Goal: Information Seeking & Learning: Learn about a topic

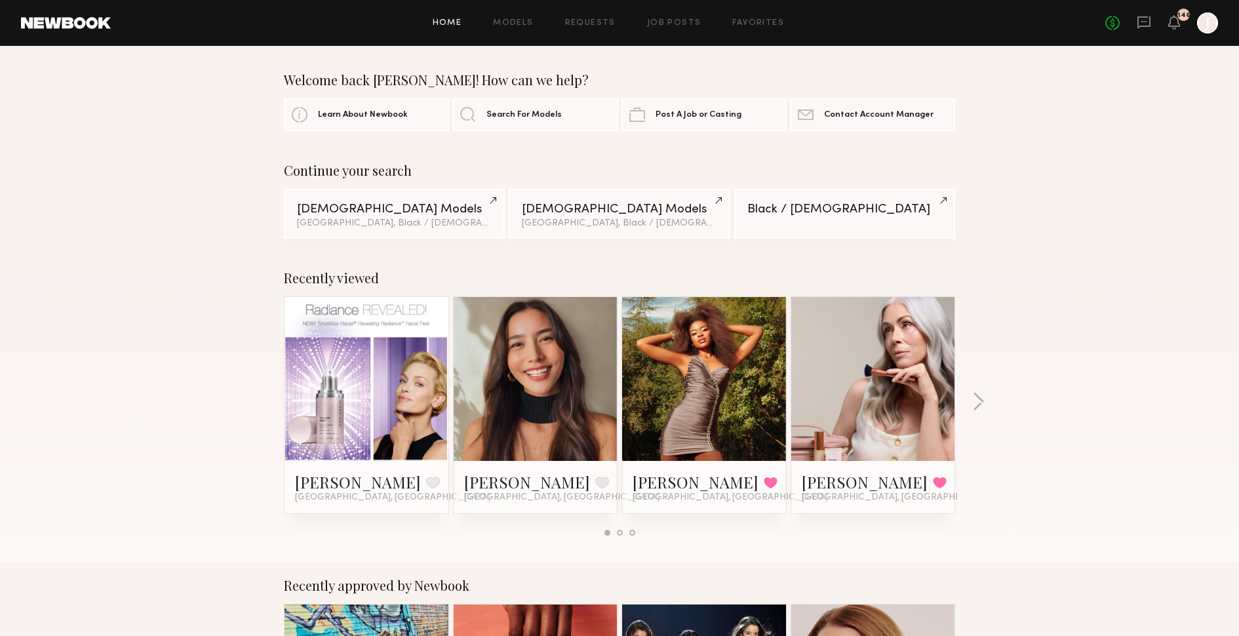
click at [971, 403] on div "Recently viewed Odile C. Favorite Los Angeles, CA Arisa N. Favorite Los Angeles…" at bounding box center [619, 408] width 1239 height 308
click at [977, 401] on button "button" at bounding box center [978, 403] width 12 height 22
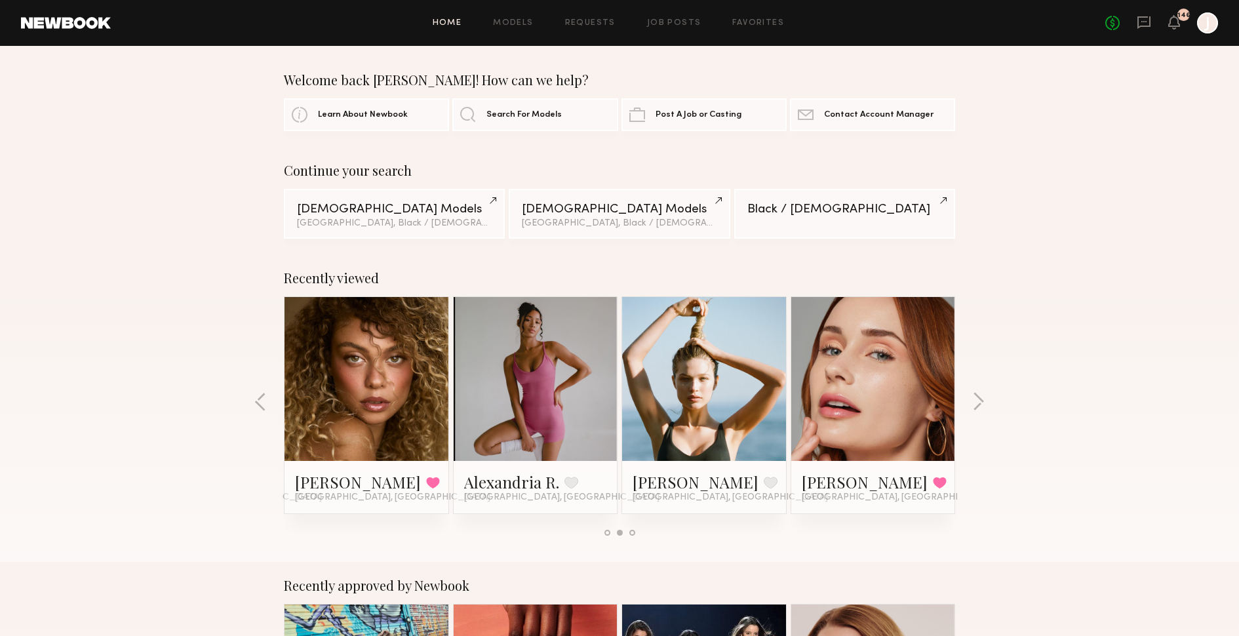
click at [894, 402] on link at bounding box center [873, 379] width 80 height 164
click at [978, 398] on button "button" at bounding box center [978, 403] width 12 height 22
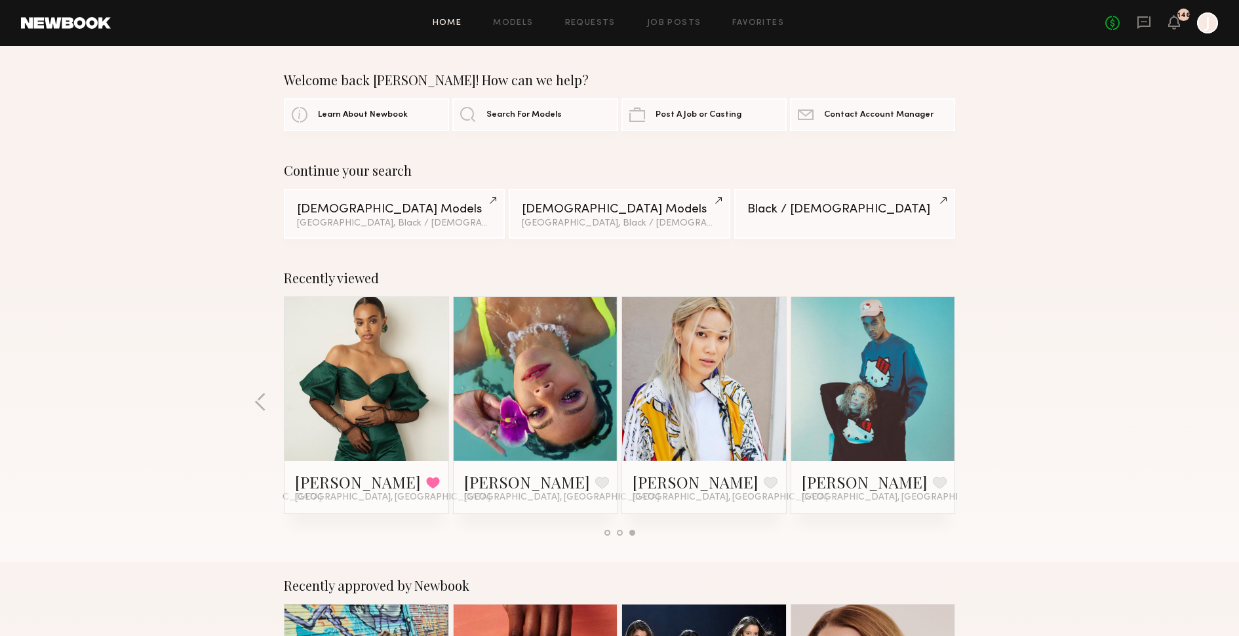
click at [978, 398] on div "Recently viewed Odile C. Favorite Los Angeles, CA Arisa N. Favorite Los Angeles…" at bounding box center [619, 408] width 1239 height 308
click at [1176, 24] on icon at bounding box center [1174, 21] width 10 height 9
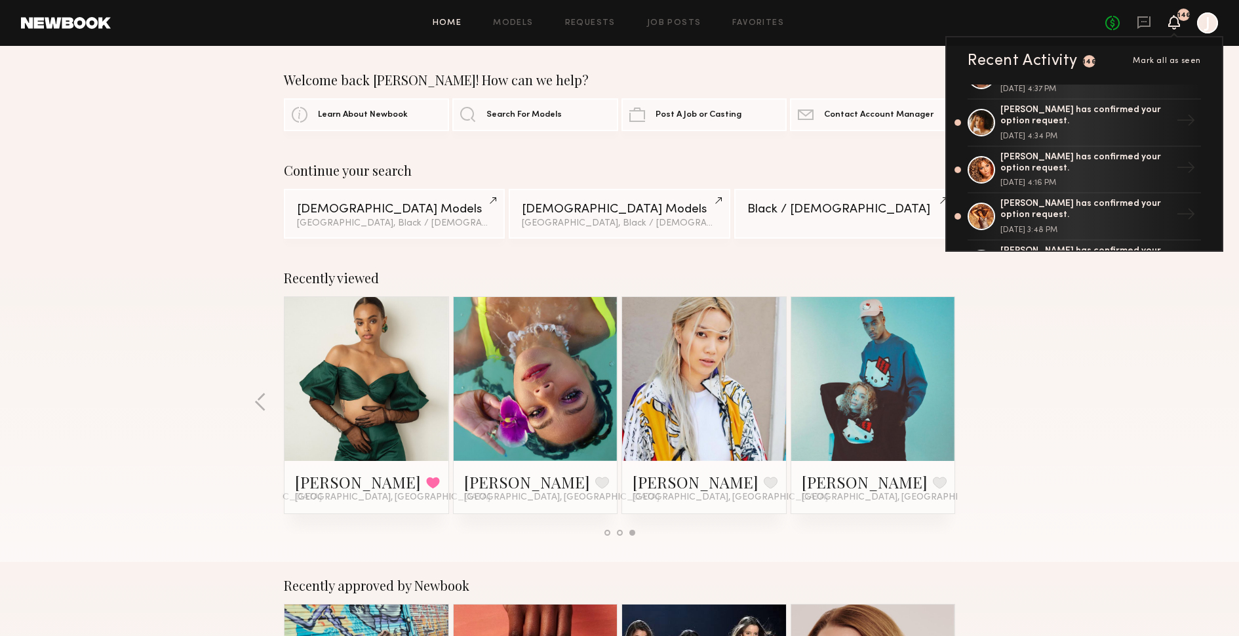
scroll to position [316, 0]
click at [1102, 167] on div "Brianna W. has confirmed your option request." at bounding box center [1086, 162] width 170 height 22
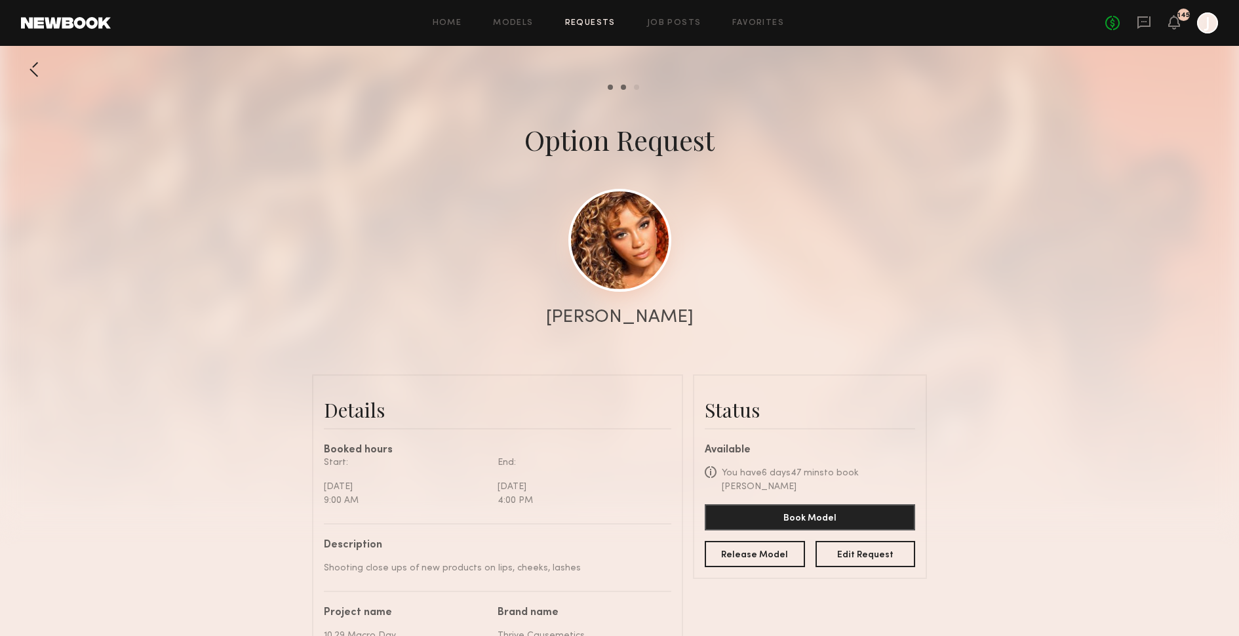
click at [617, 229] on link at bounding box center [620, 240] width 103 height 103
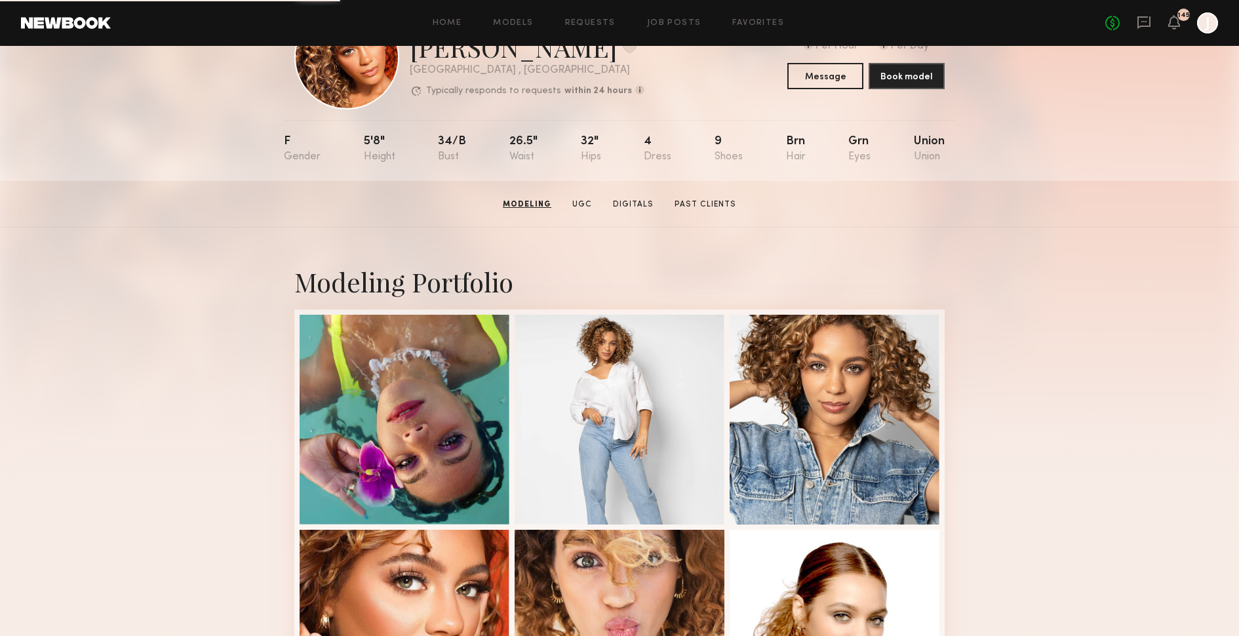
scroll to position [54, 0]
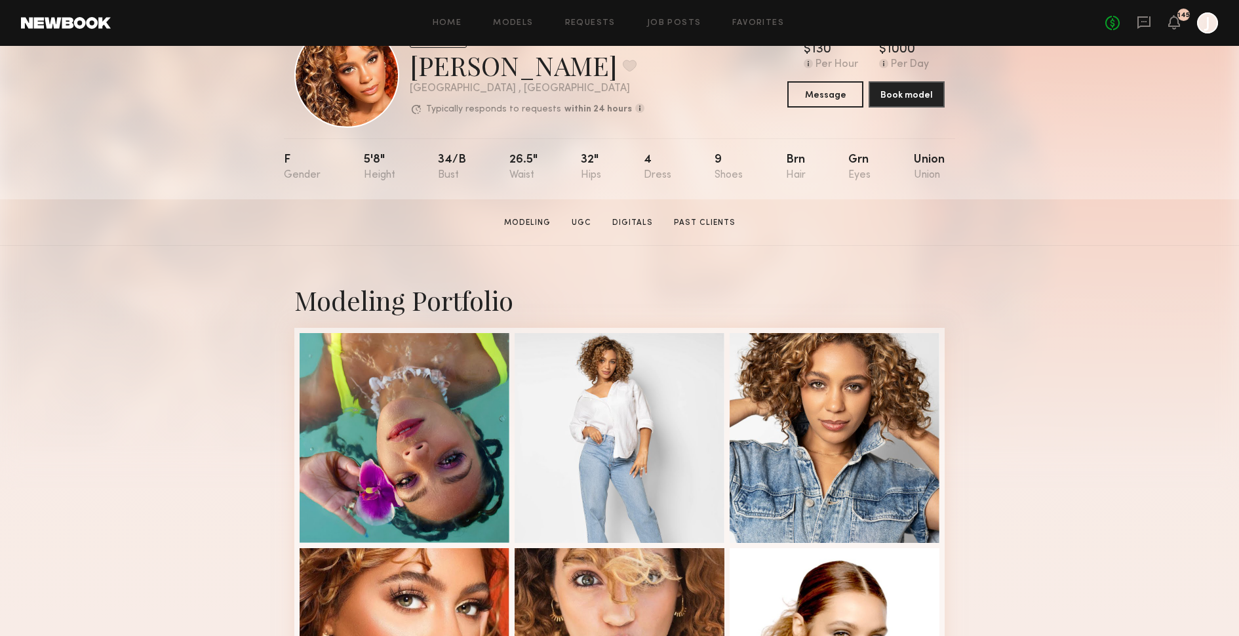
click at [761, 242] on section "Brianna W. Modeling UGC Digitals Past Clients Message Book Model" at bounding box center [619, 222] width 1239 height 47
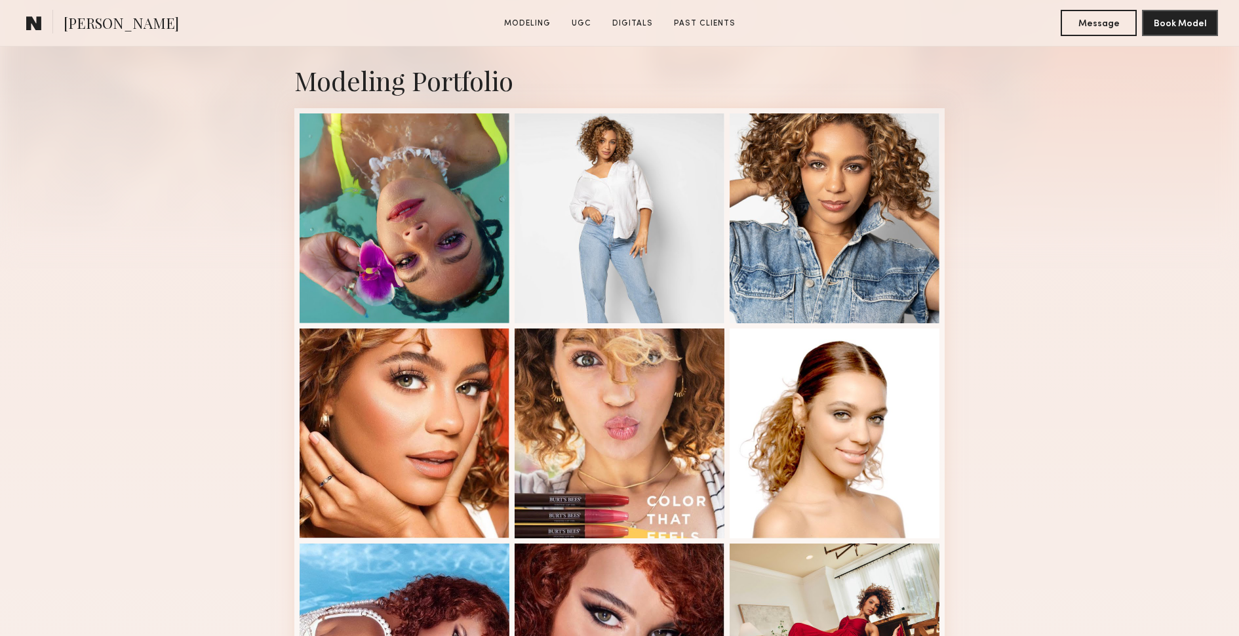
scroll to position [276, 0]
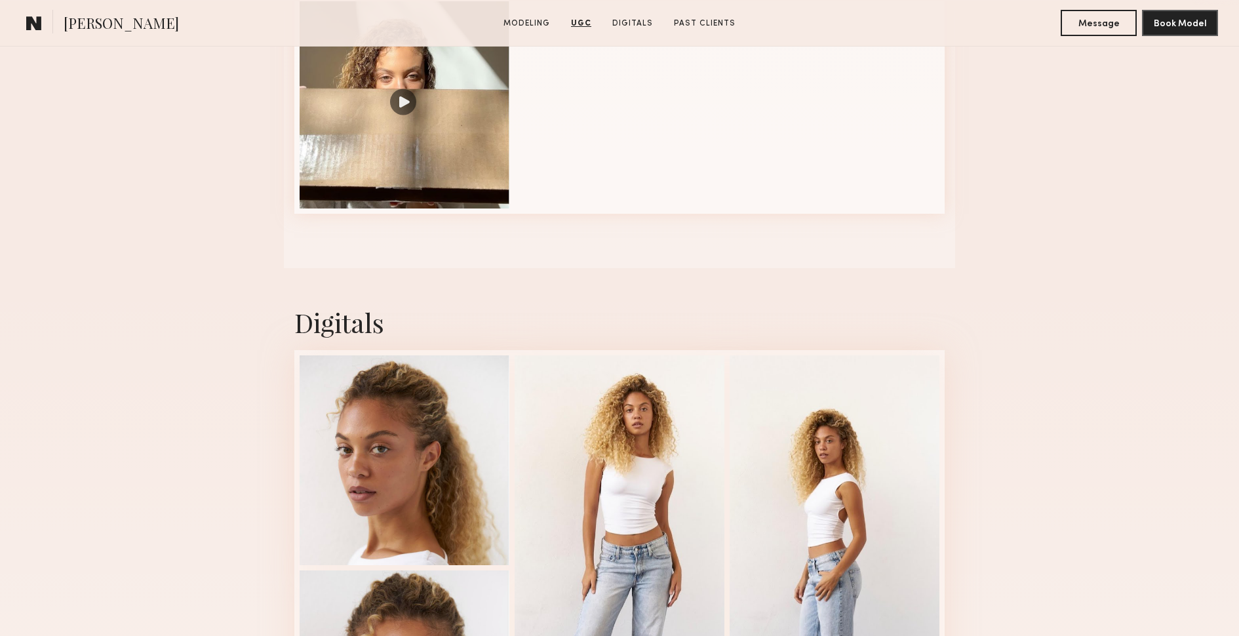
scroll to position [2097, 0]
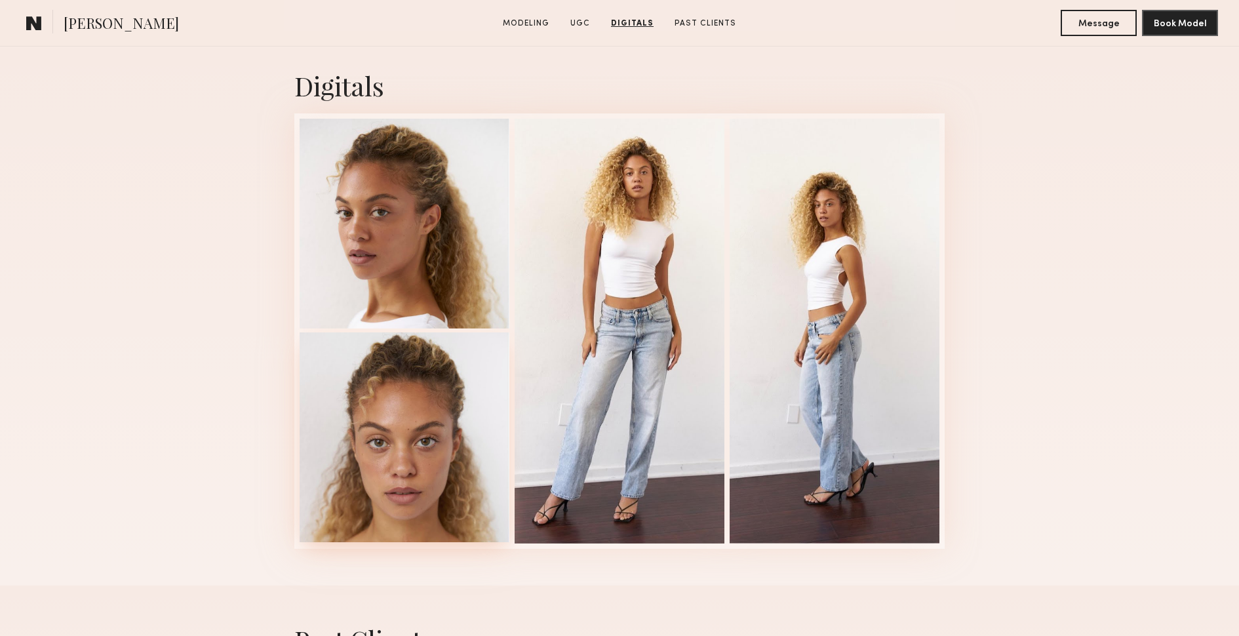
click at [426, 477] on div at bounding box center [405, 437] width 210 height 210
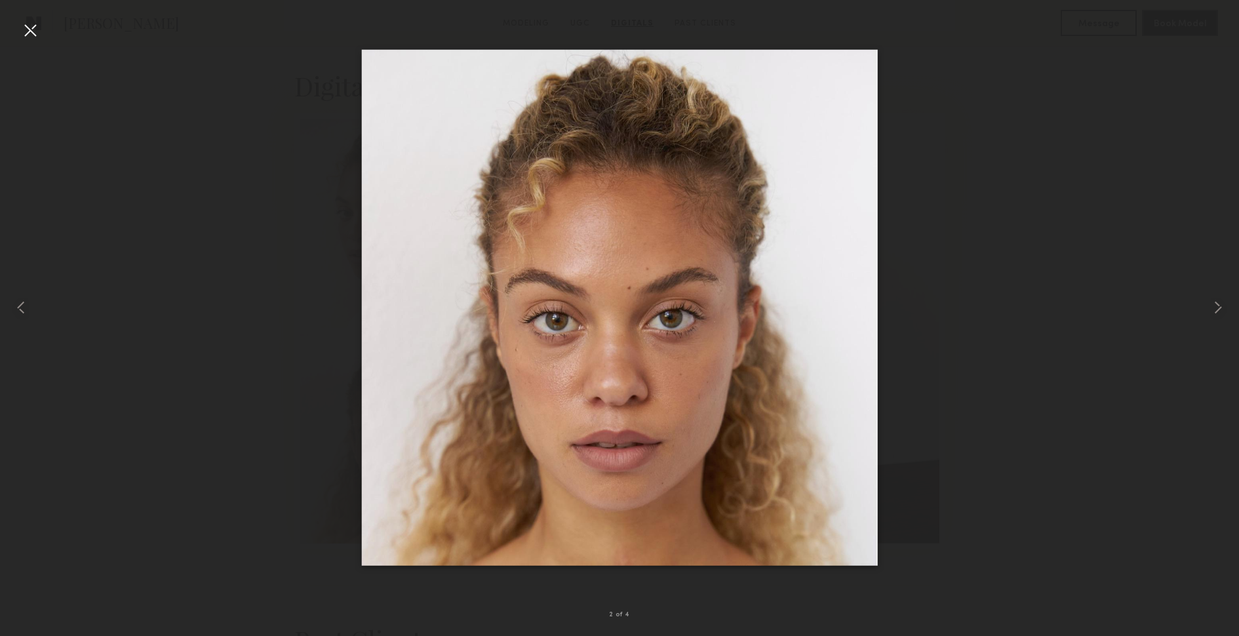
click at [957, 435] on div at bounding box center [619, 307] width 1239 height 573
click at [939, 128] on div at bounding box center [619, 307] width 1239 height 573
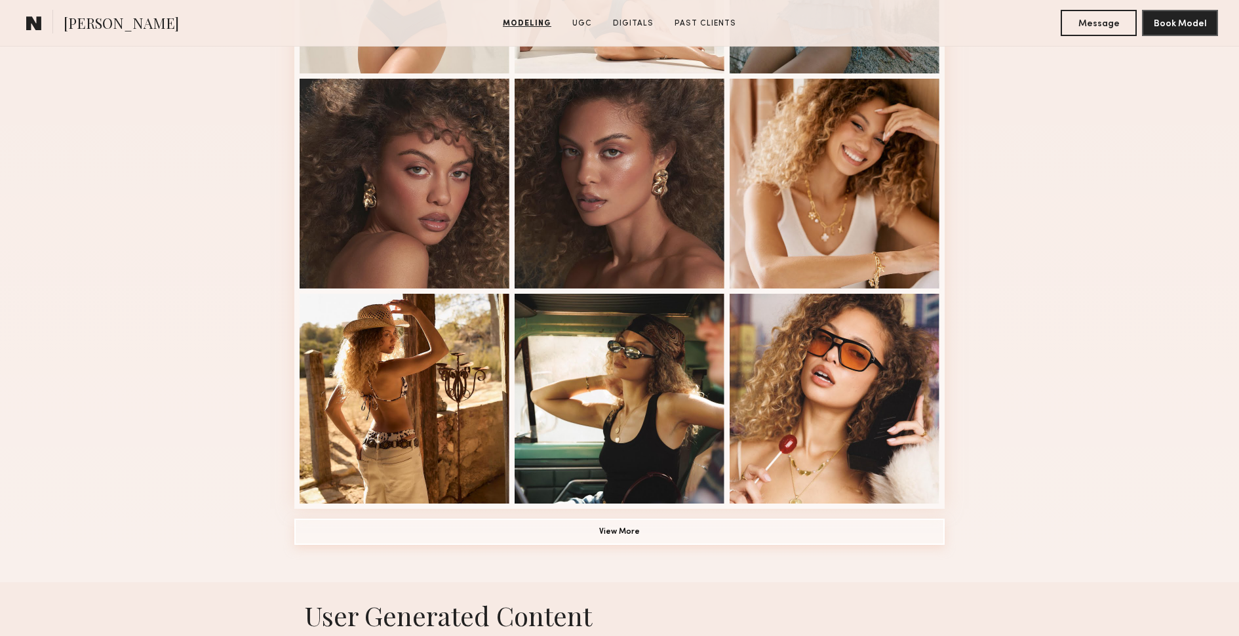
scroll to position [736, 0]
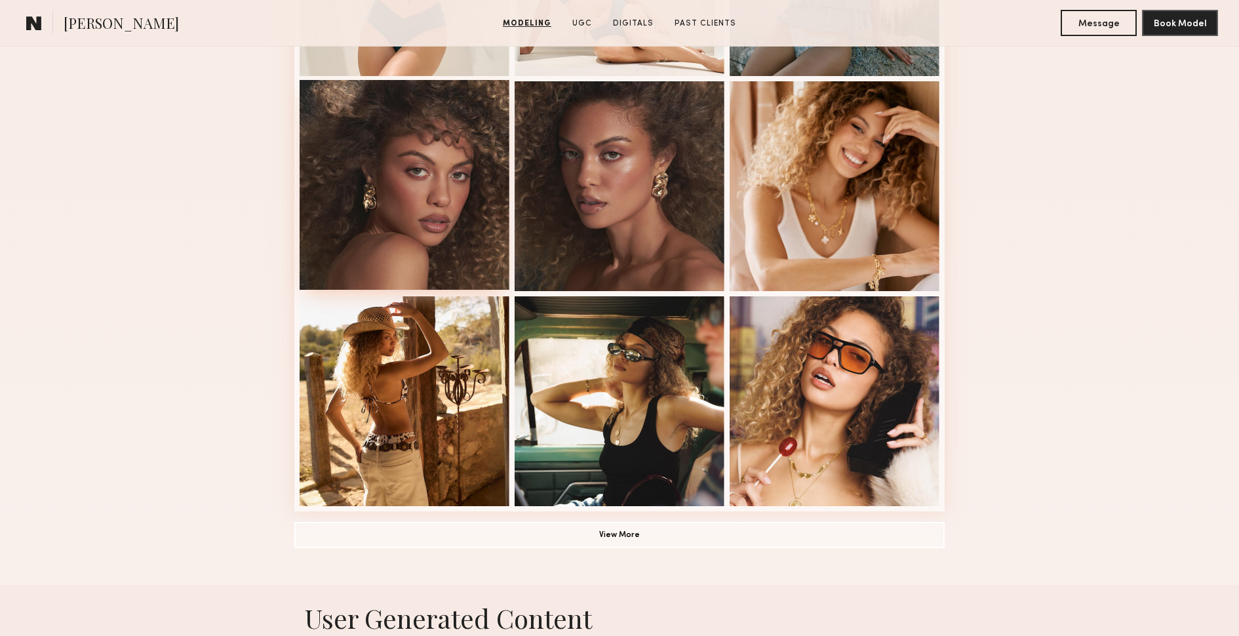
click at [451, 218] on div at bounding box center [405, 185] width 210 height 210
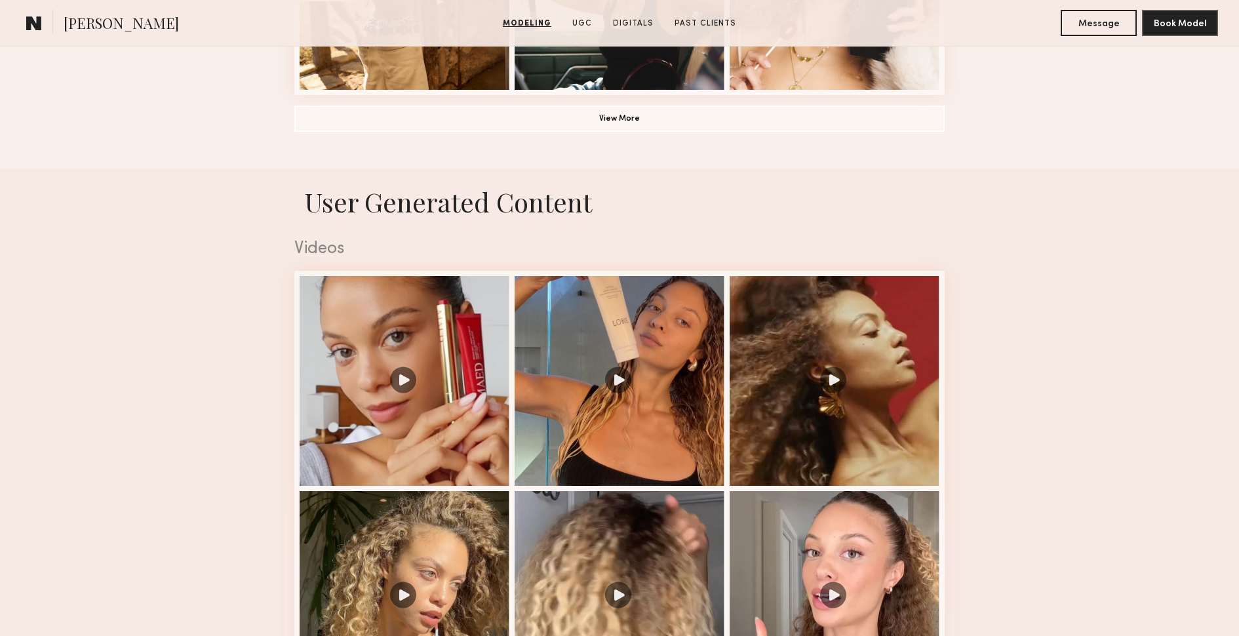
scroll to position [1168, 0]
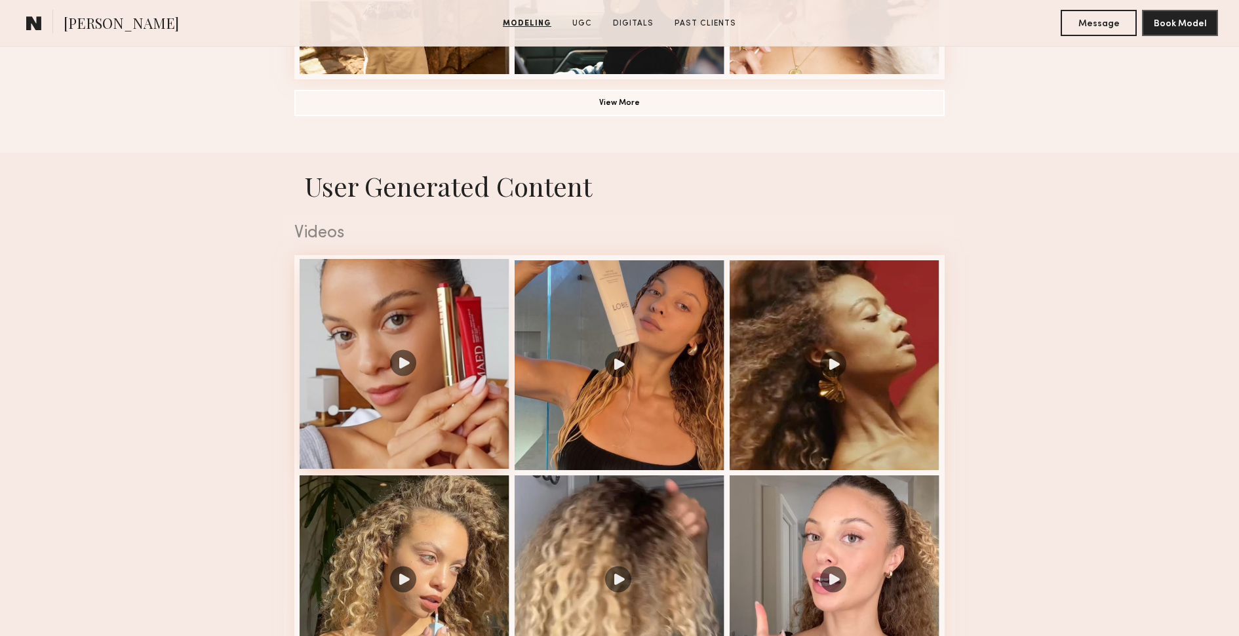
click at [403, 363] on div at bounding box center [405, 364] width 210 height 210
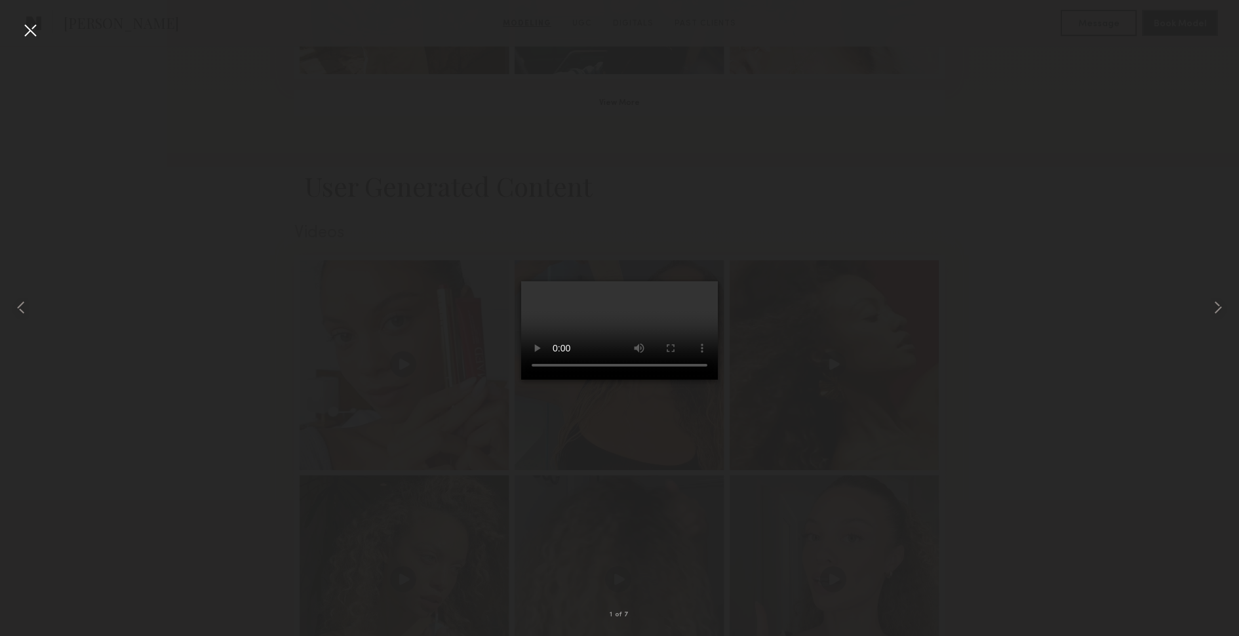
click at [883, 199] on div at bounding box center [619, 307] width 1239 height 573
click at [1039, 125] on div at bounding box center [619, 307] width 1239 height 573
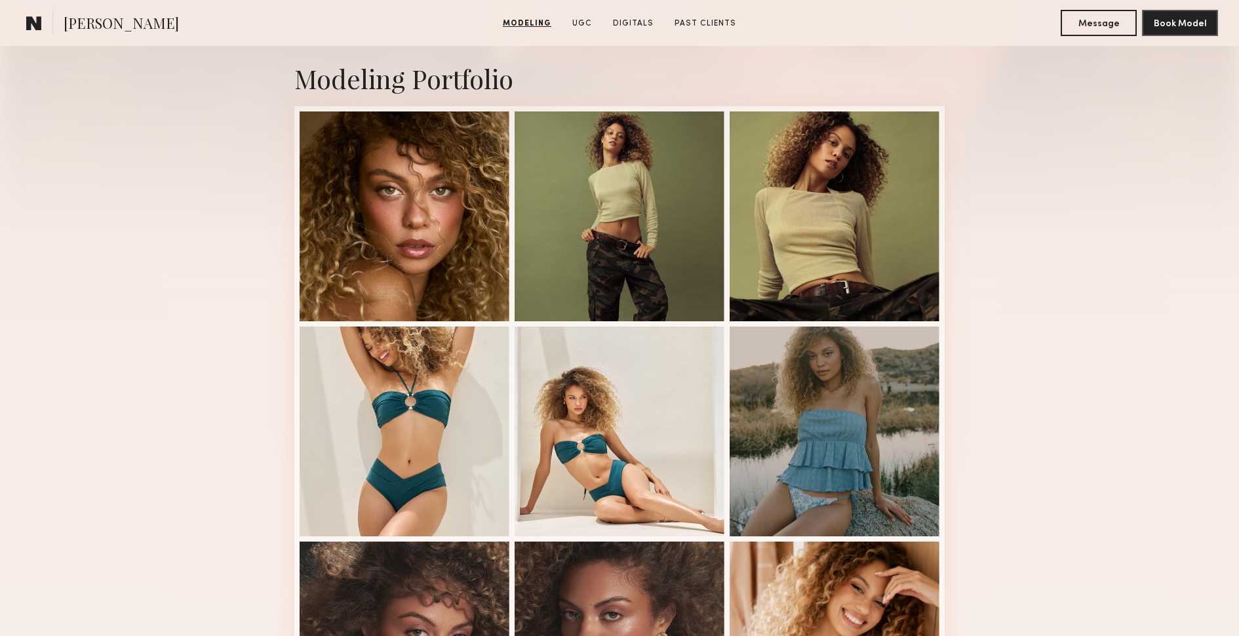
scroll to position [0, 0]
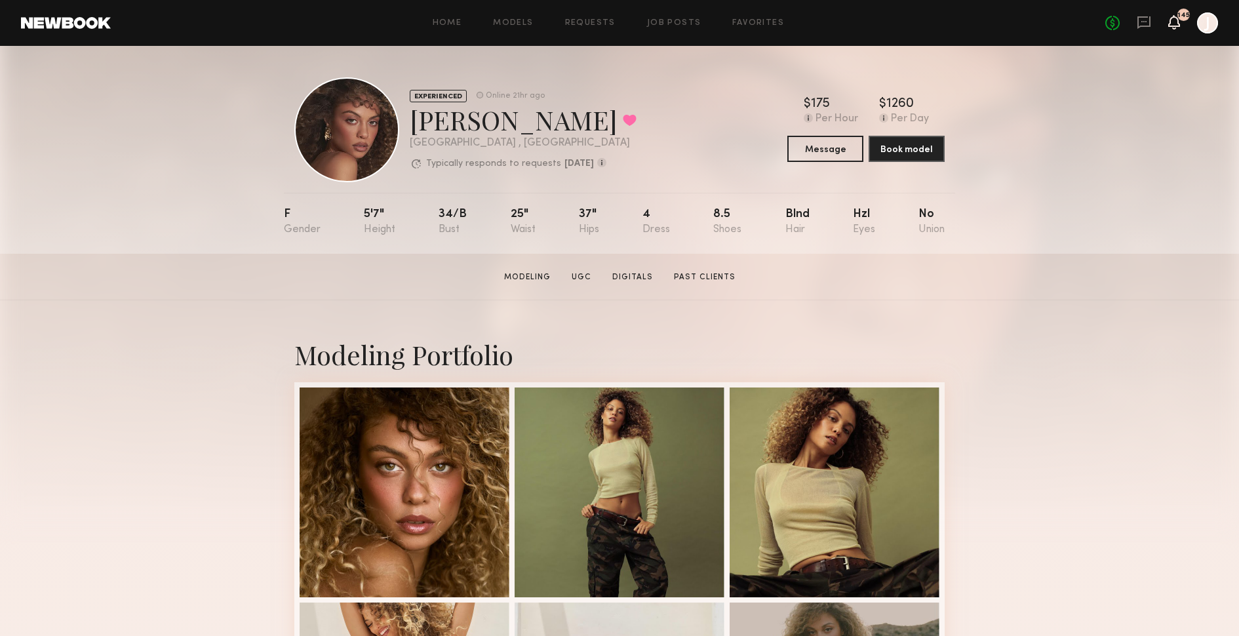
click at [1178, 26] on icon at bounding box center [1174, 22] width 12 height 14
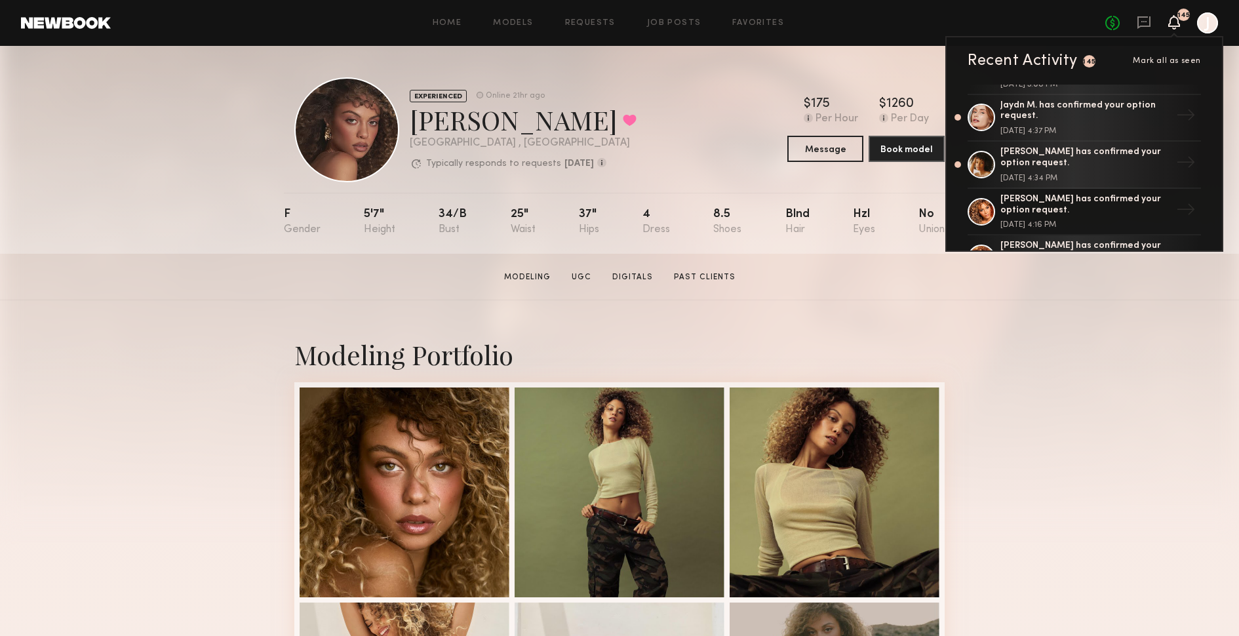
scroll to position [290, 0]
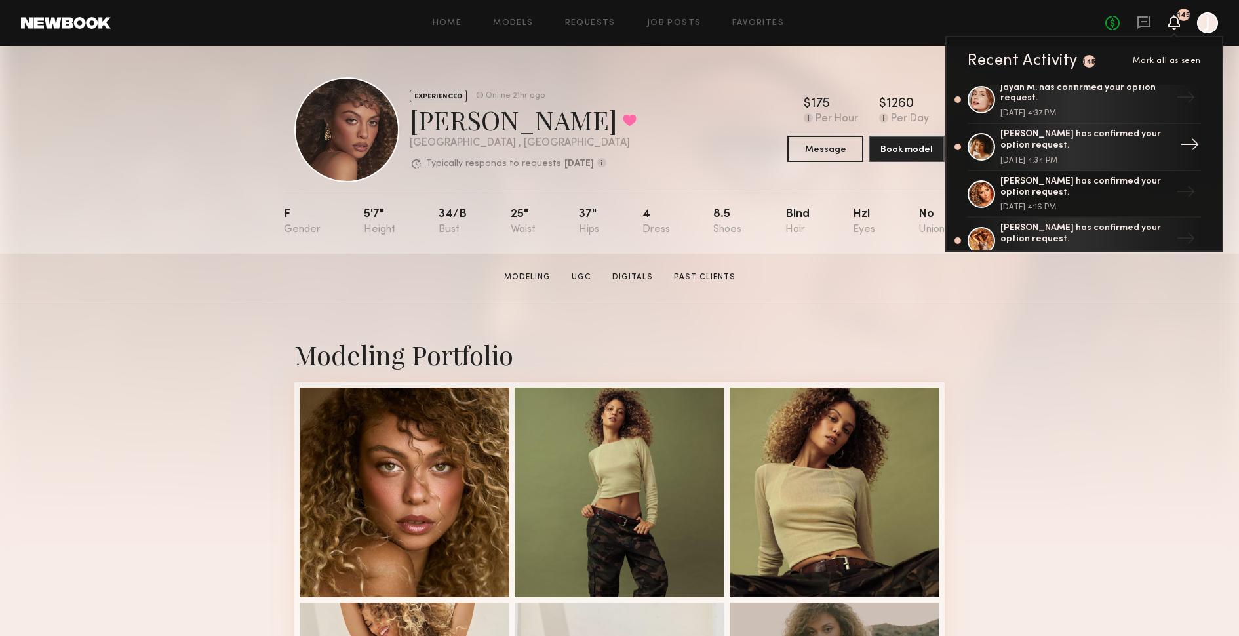
click at [1077, 130] on div "Demi G. has confirmed your option request." at bounding box center [1086, 140] width 170 height 22
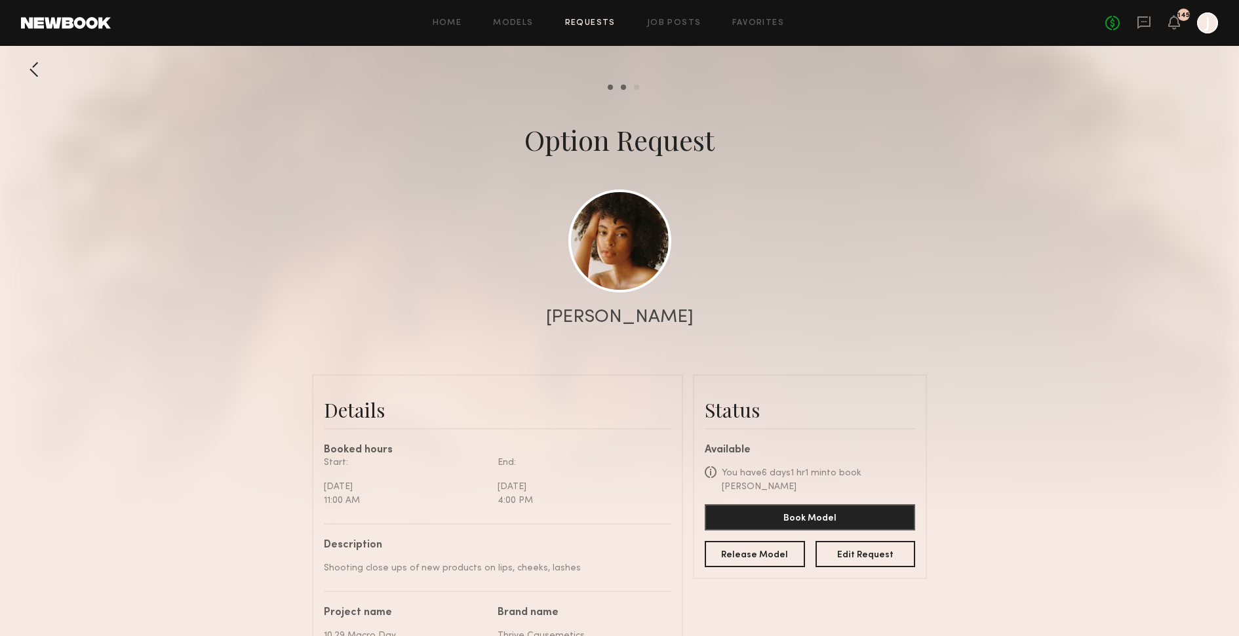
click at [604, 146] on div "Option Request" at bounding box center [620, 139] width 190 height 37
click at [611, 323] on div "Demi G." at bounding box center [620, 317] width 148 height 18
click at [614, 251] on link at bounding box center [620, 240] width 103 height 103
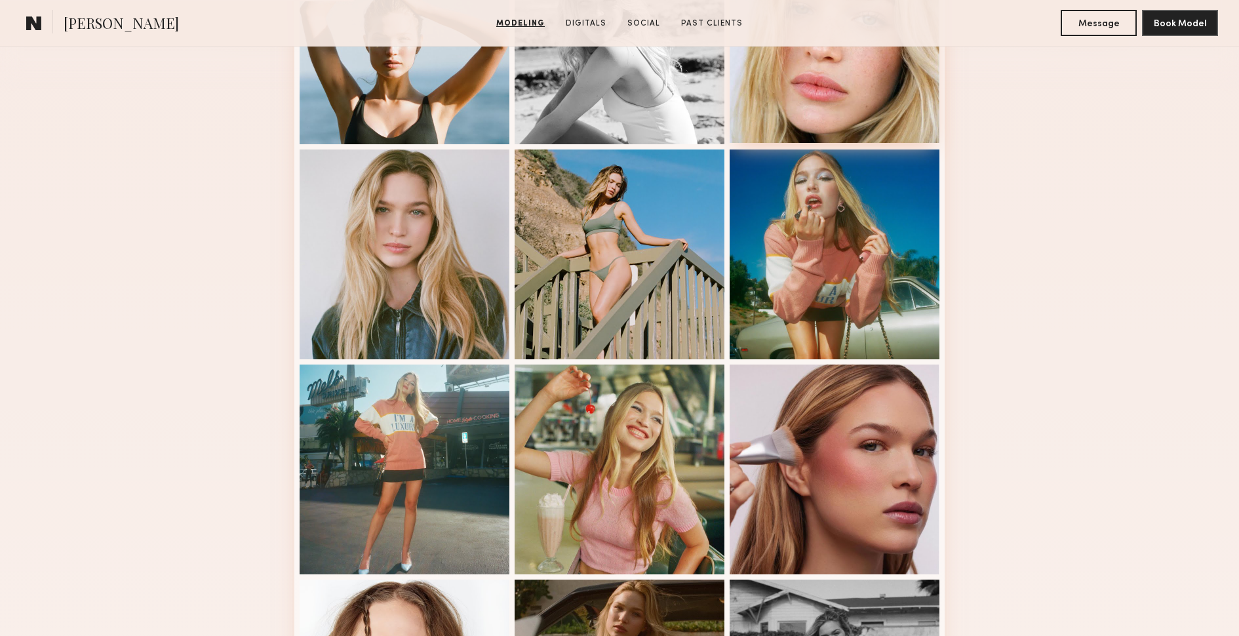
scroll to position [473, 0]
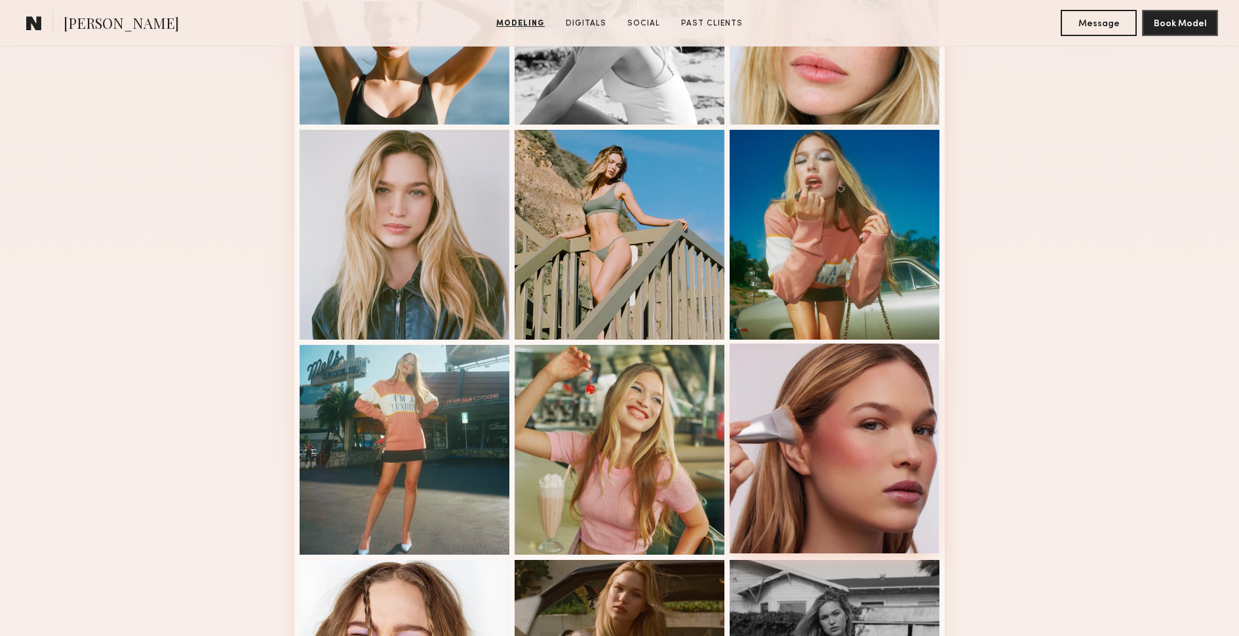
click at [858, 431] on div at bounding box center [835, 449] width 210 height 210
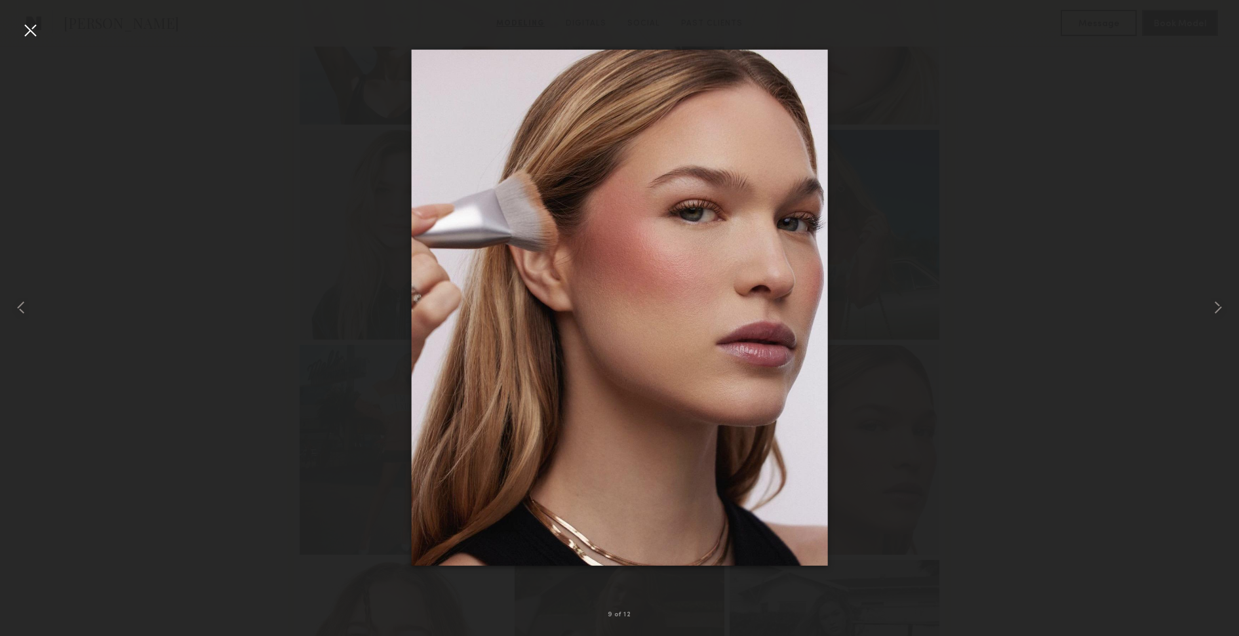
click at [267, 239] on div at bounding box center [619, 307] width 1239 height 573
click at [286, 170] on div at bounding box center [619, 307] width 1239 height 573
